Goal: Find specific page/section: Find specific page/section

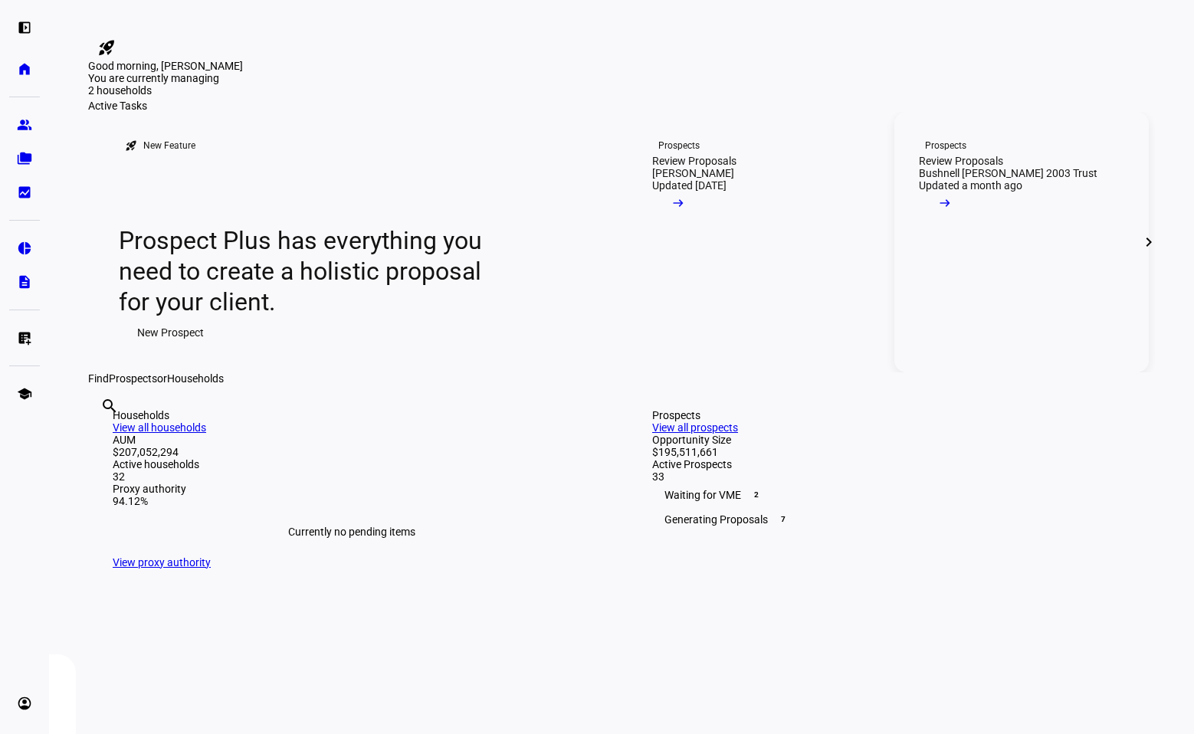
click at [995, 179] on div "Bushnell [PERSON_NAME] 2003 Trust" at bounding box center [1008, 173] width 179 height 12
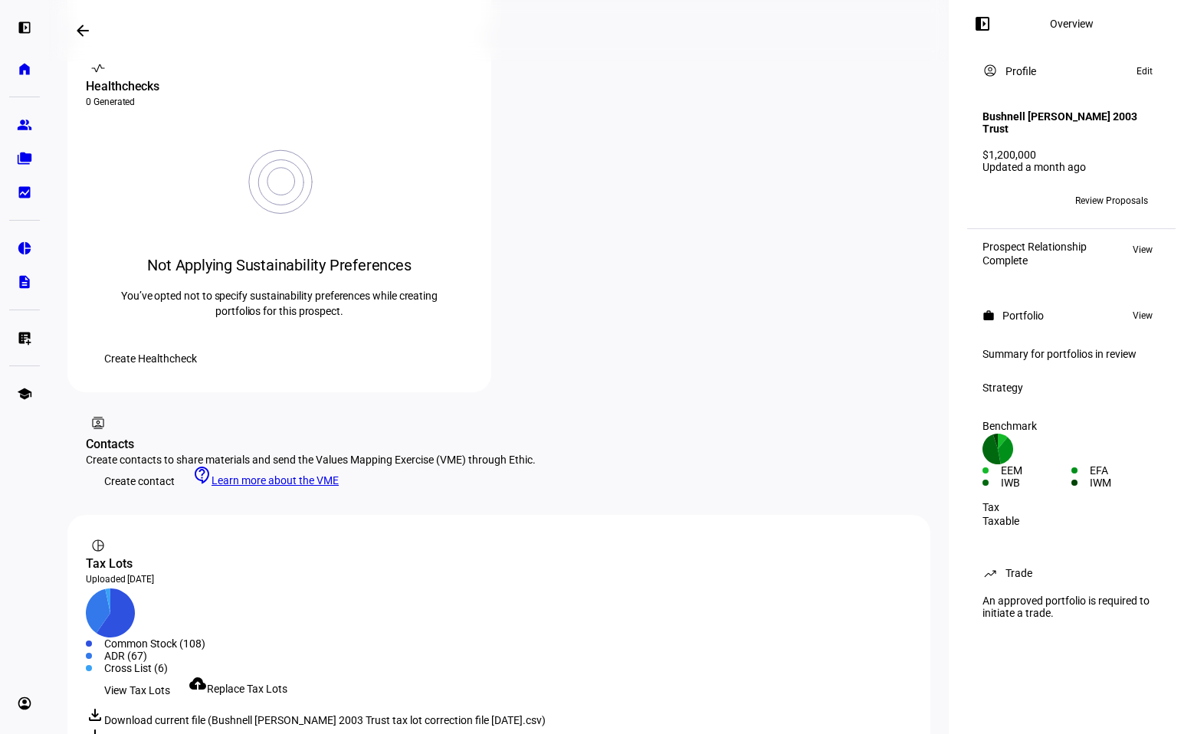
scroll to position [607, 0]
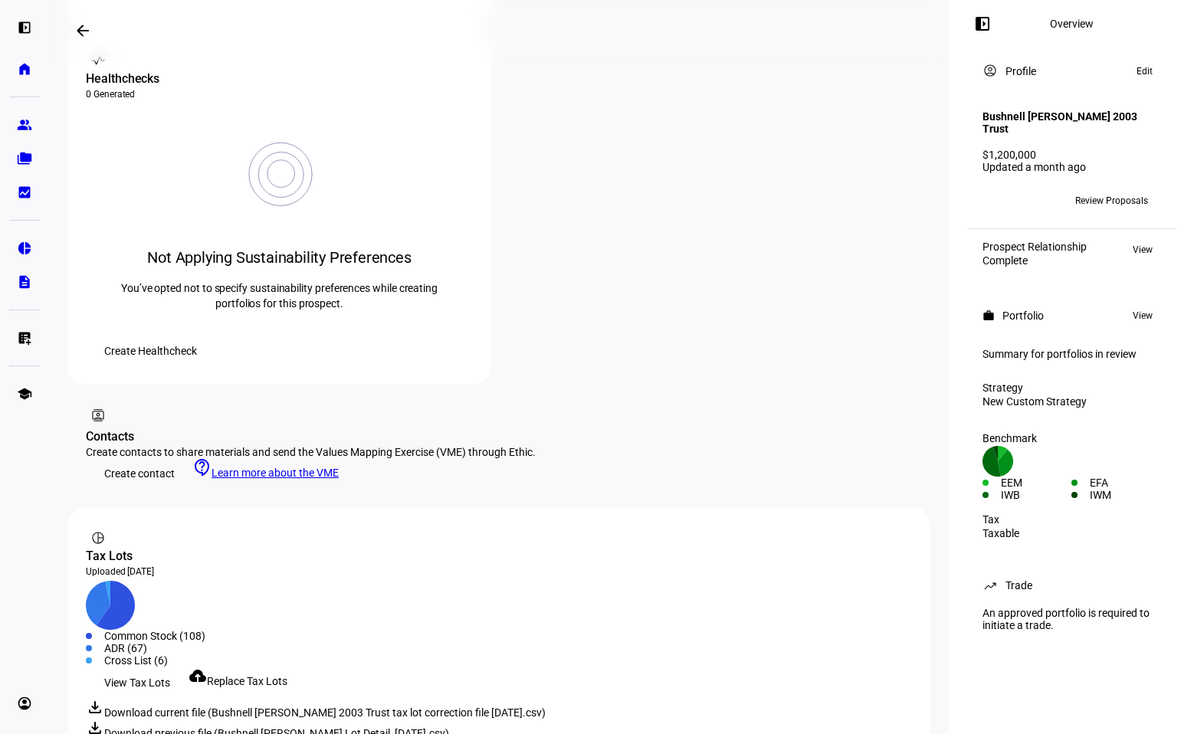
click at [83, 27] on mat-icon "arrow_backwards" at bounding box center [83, 30] width 18 height 18
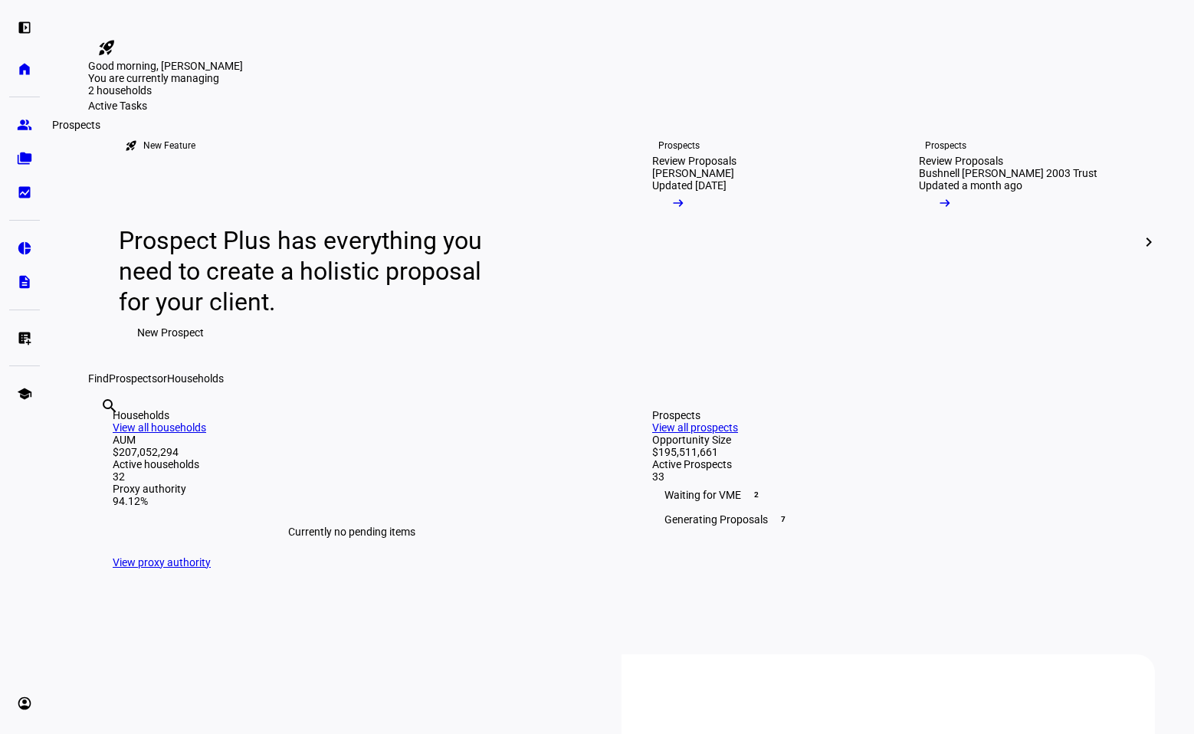
click at [24, 120] on eth-mat-symbol "group" at bounding box center [24, 124] width 15 height 15
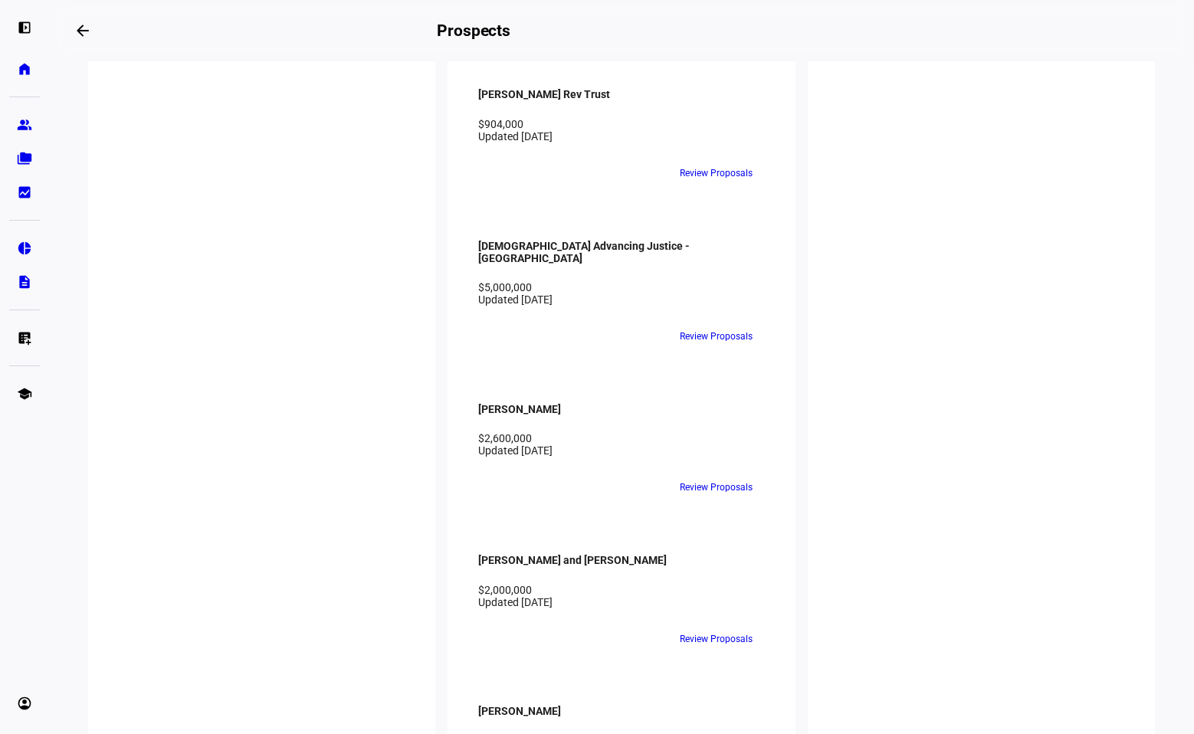
scroll to position [3979, 0]
